Goal: Communication & Community: Answer question/provide support

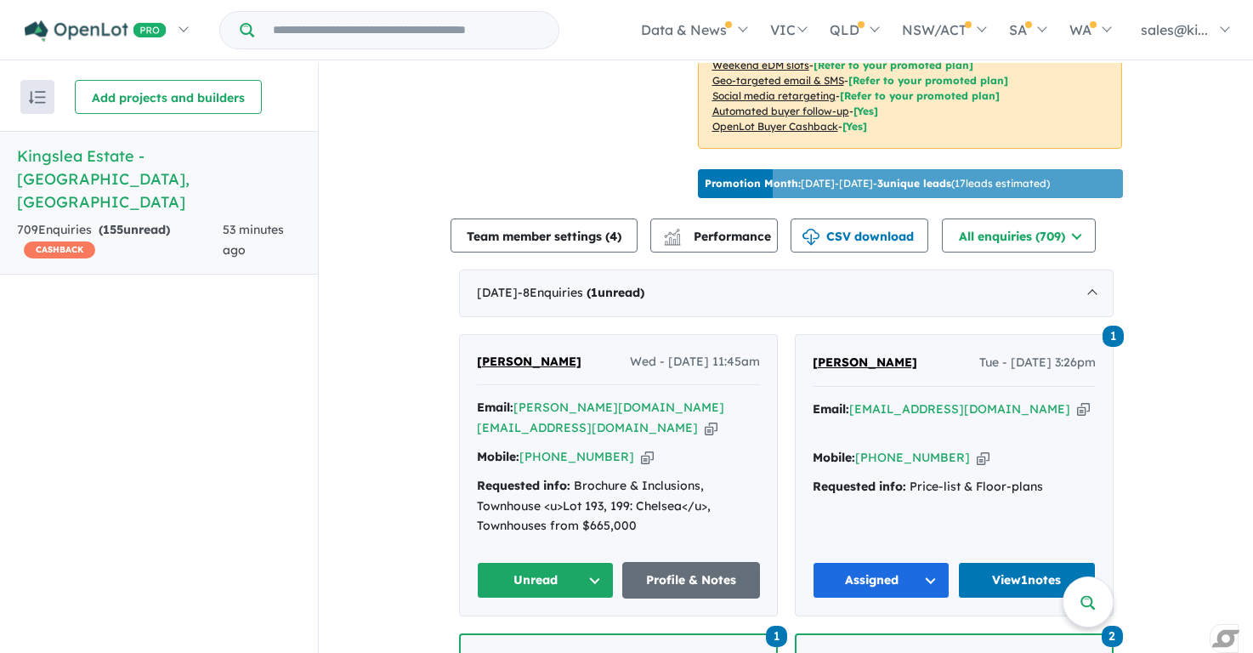
scroll to position [491, 0]
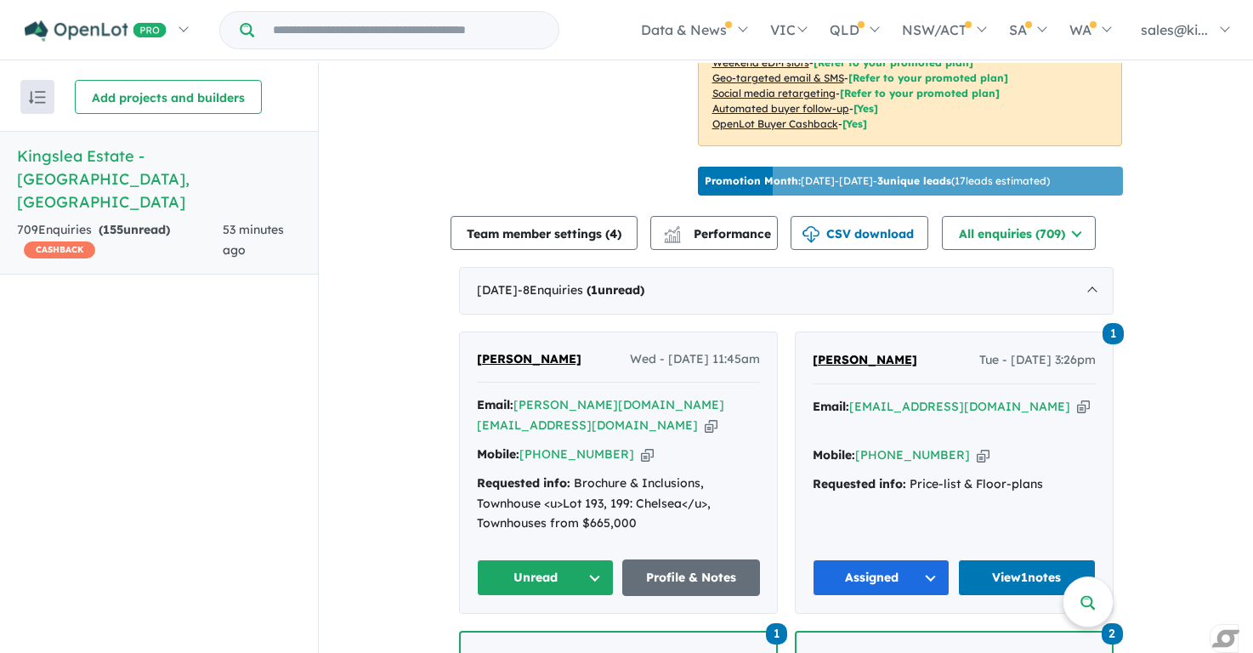
click at [593, 559] on button "Unread" at bounding box center [546, 577] width 138 height 37
click at [541, 637] on button "Assigned" at bounding box center [552, 656] width 148 height 39
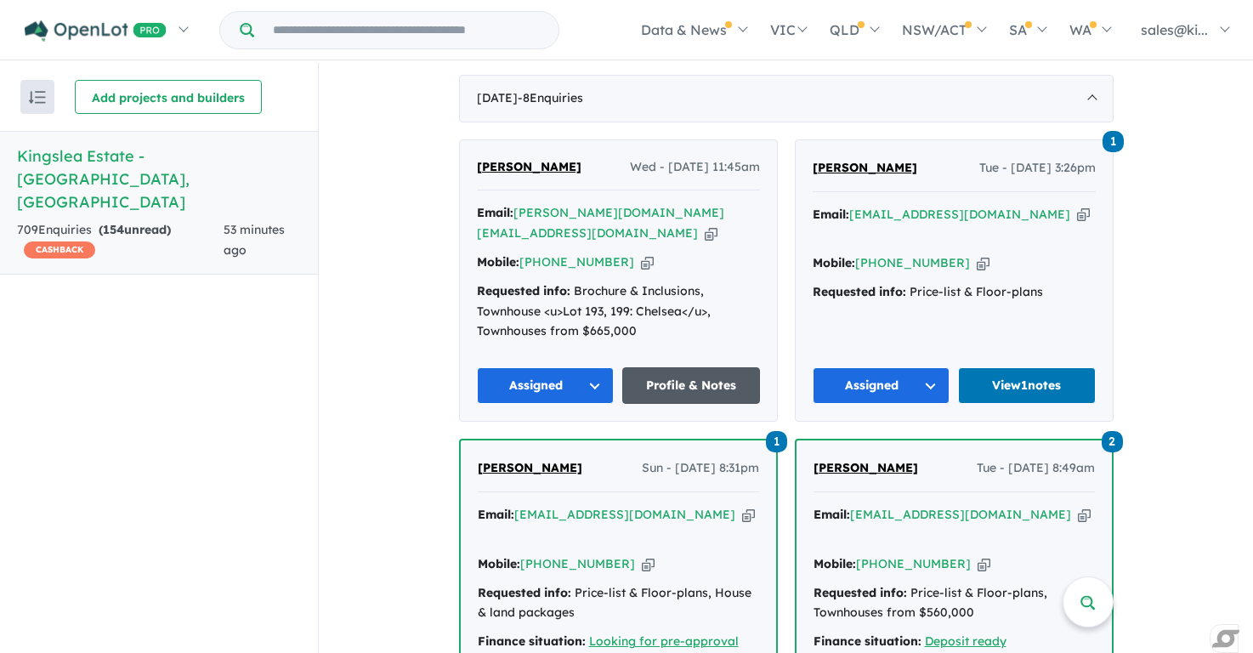
scroll to position [690, 0]
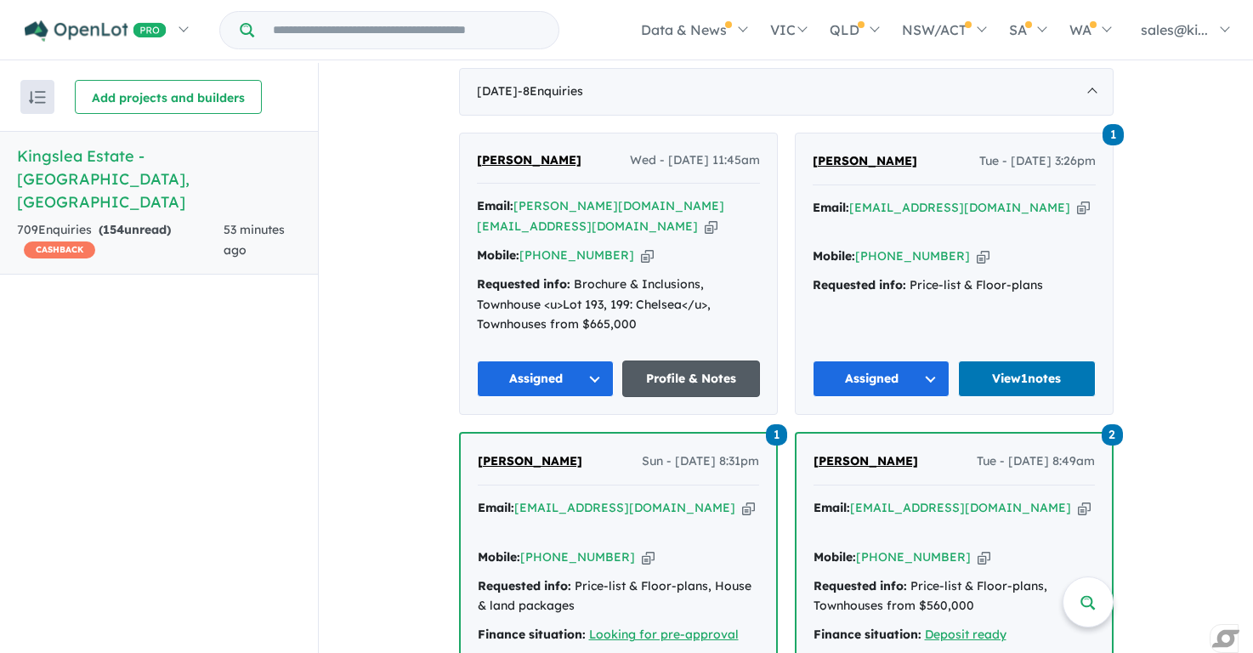
click at [688, 360] on link "Profile & Notes" at bounding box center [691, 378] width 138 height 37
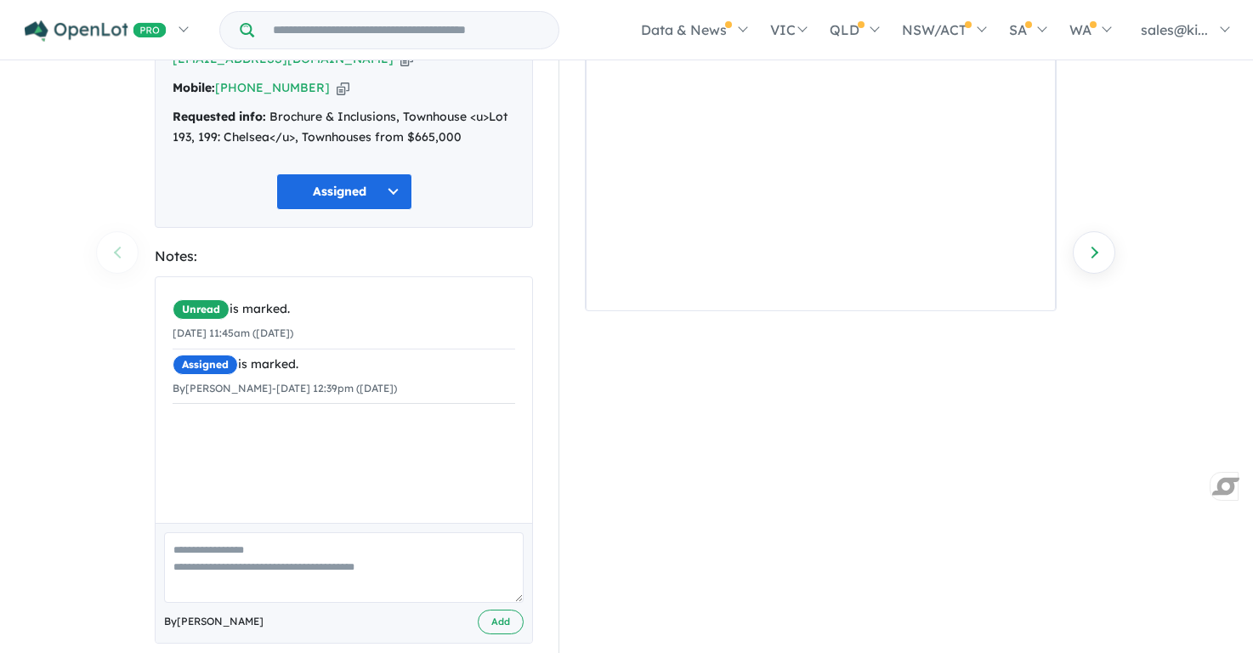
scroll to position [157, 0]
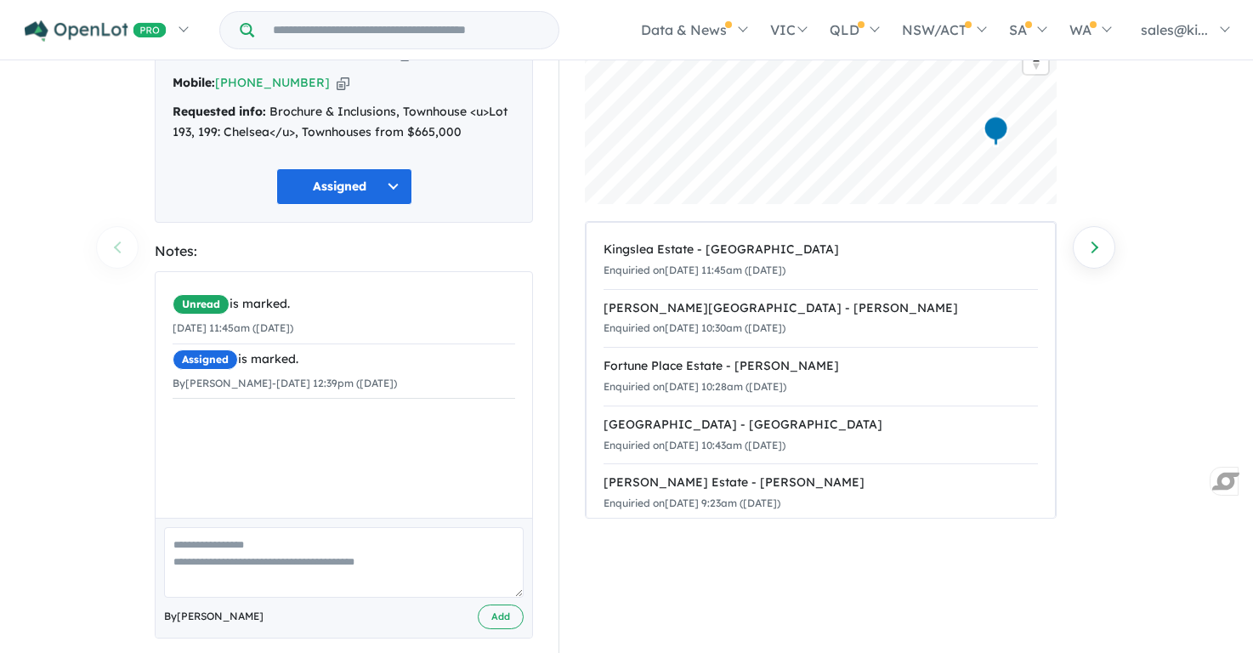
click at [233, 529] on textarea at bounding box center [344, 562] width 360 height 71
type textarea "**********"
click at [507, 604] on button "Add" at bounding box center [501, 616] width 46 height 25
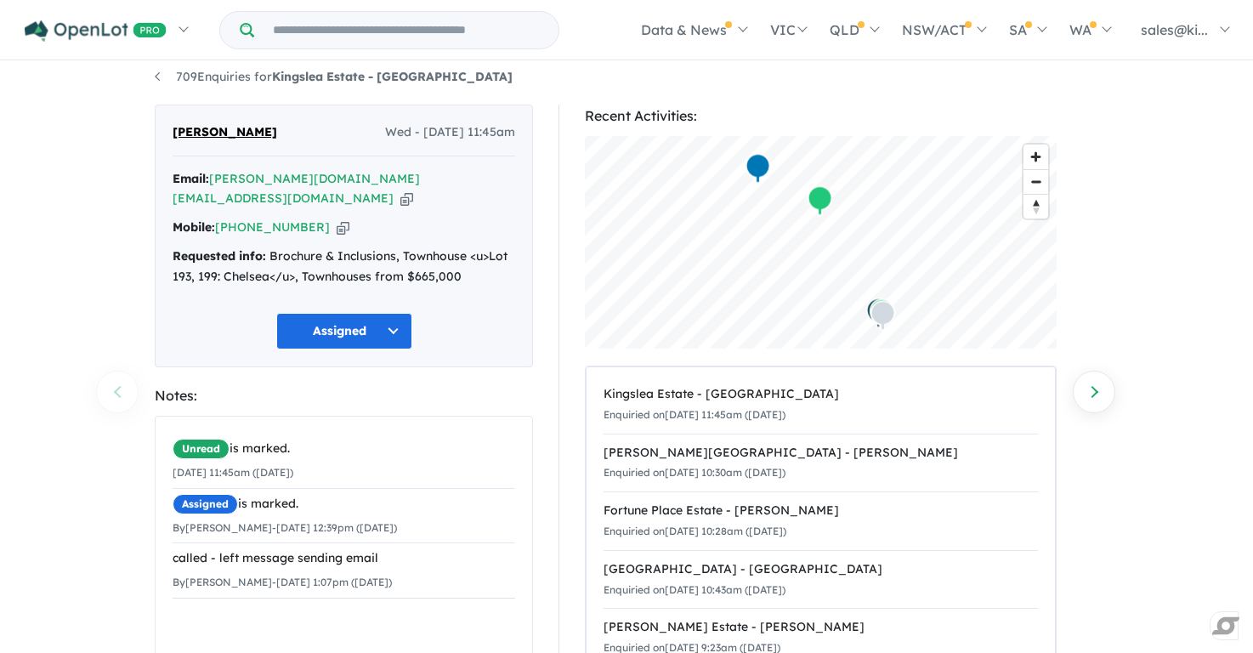
scroll to position [0, 0]
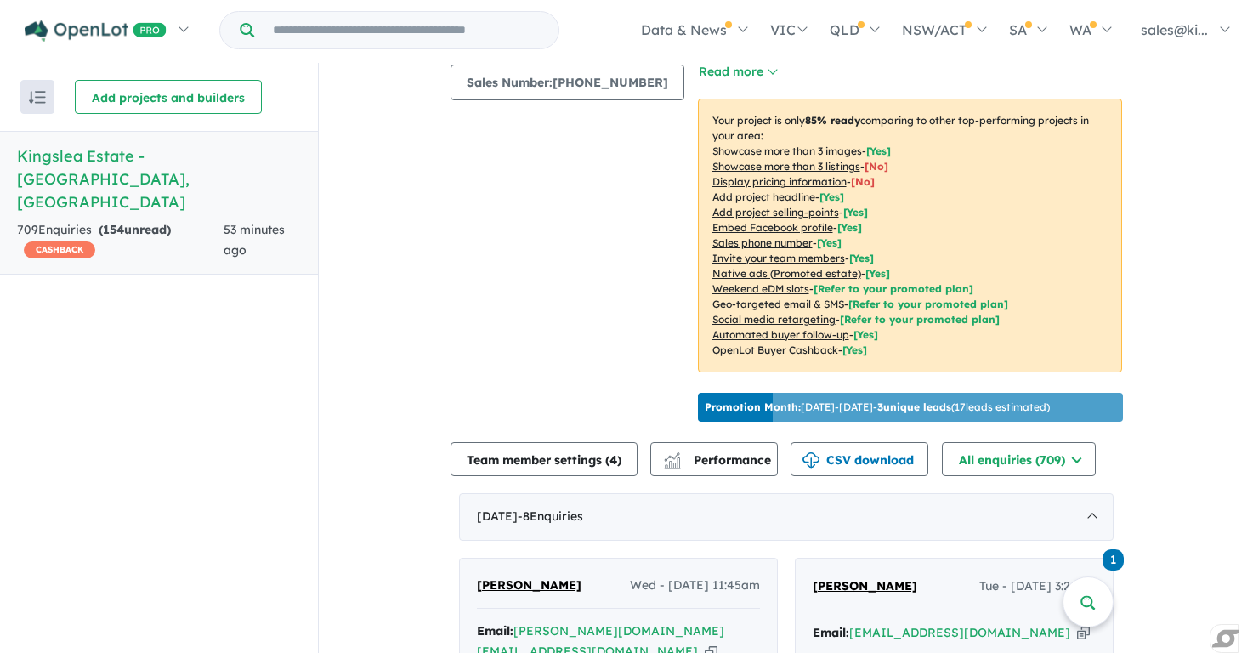
scroll to position [279, 0]
